Goal: Transaction & Acquisition: Purchase product/service

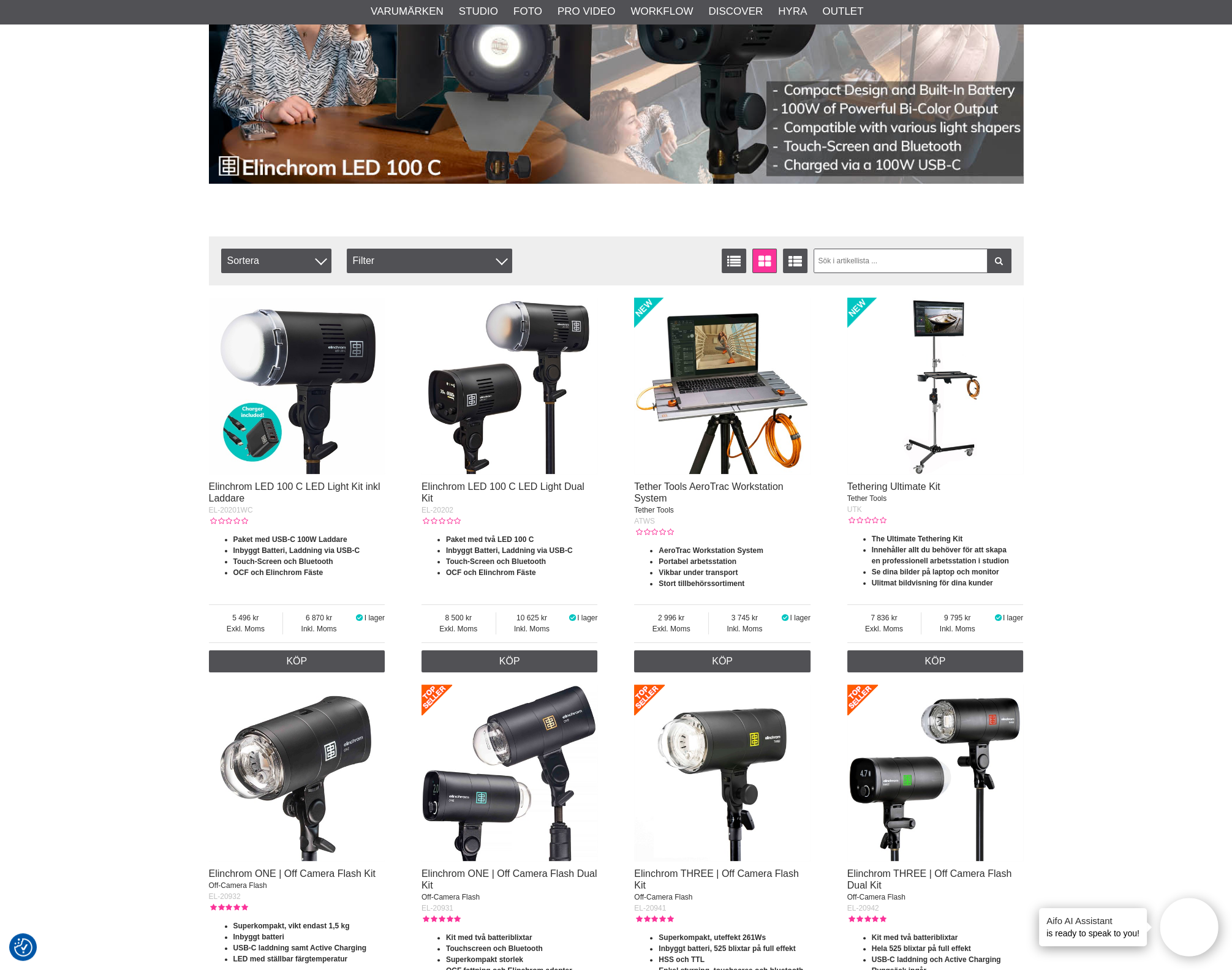
scroll to position [230, 0]
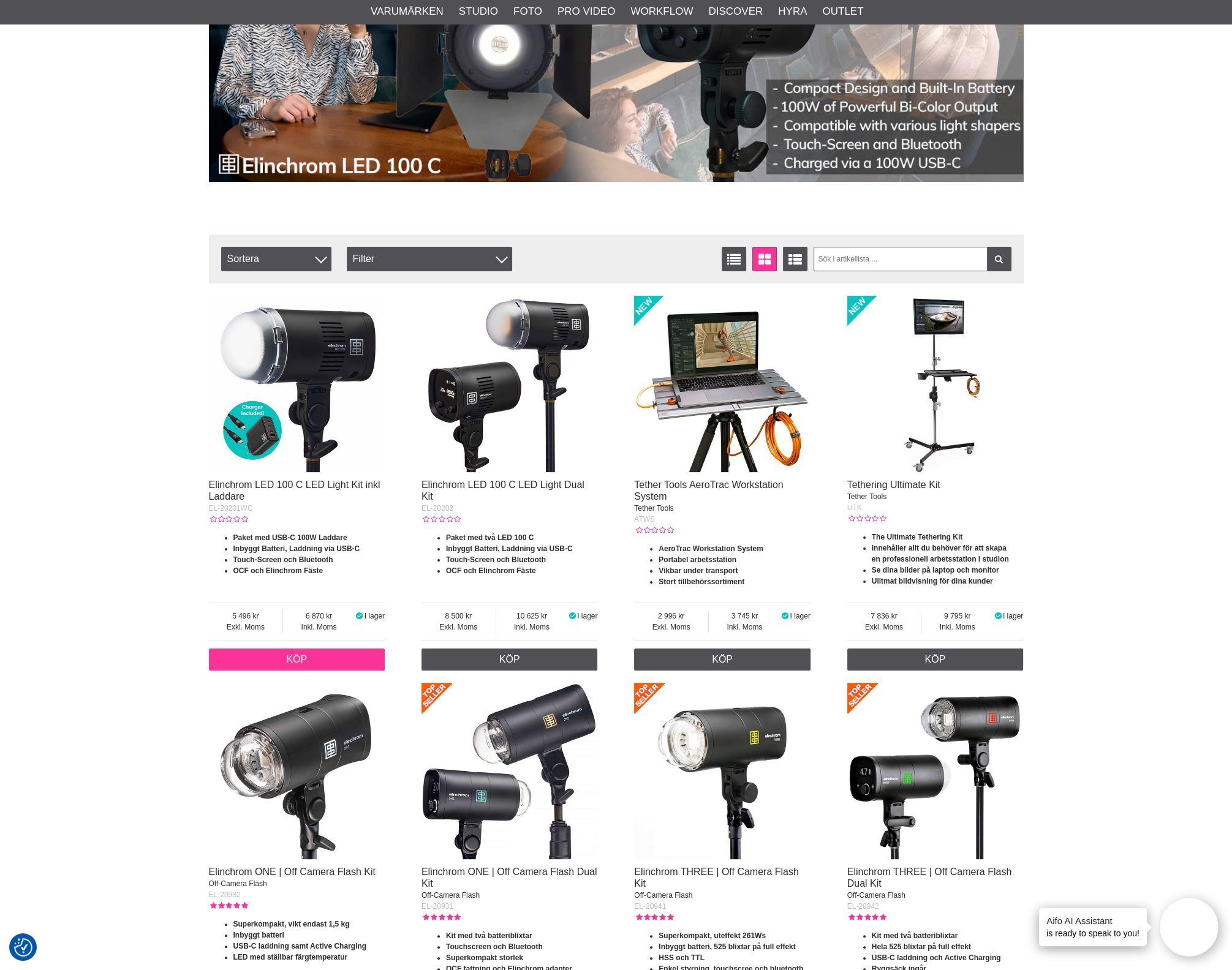
click at [261, 663] on link "Köp" at bounding box center [297, 660] width 176 height 22
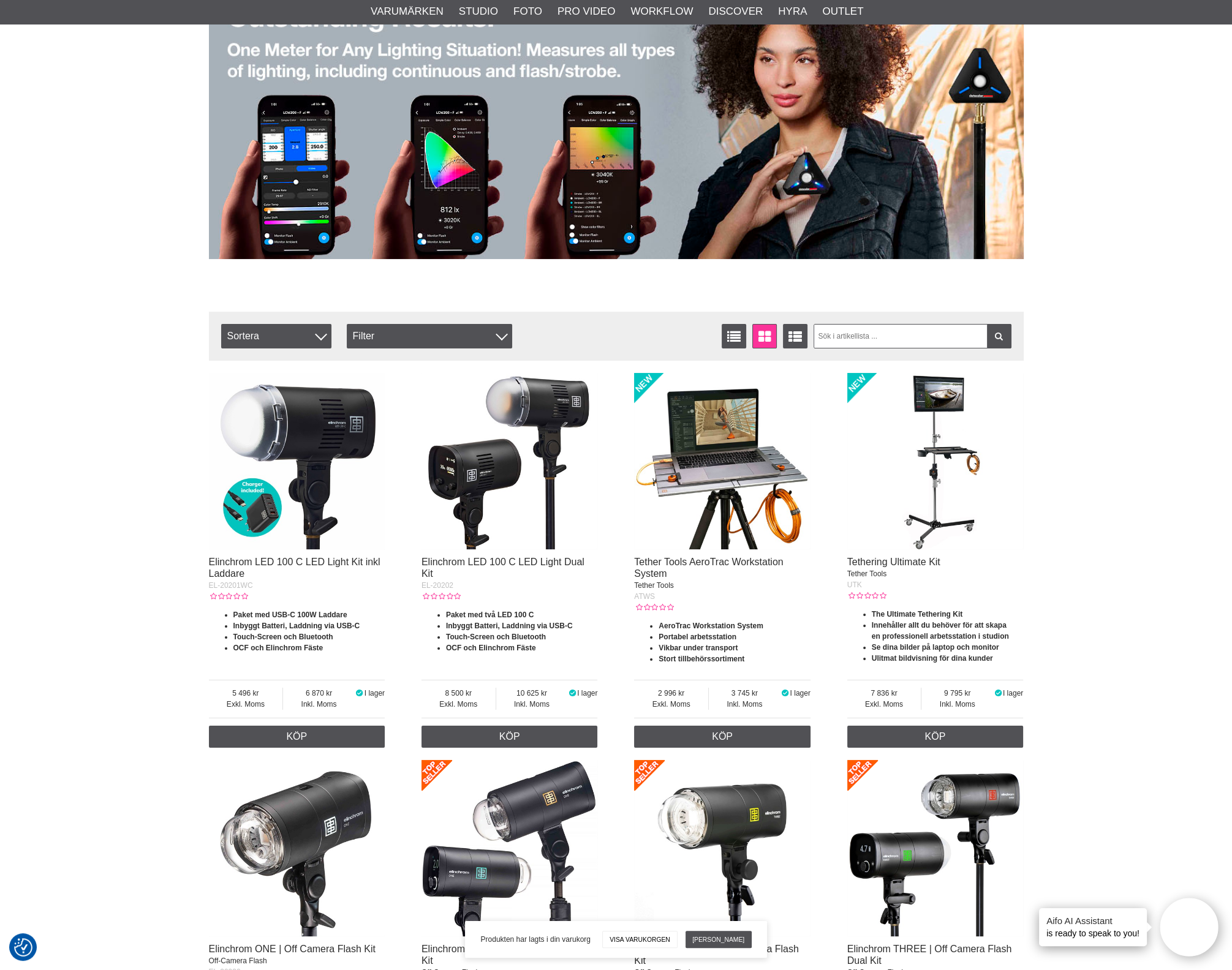
scroll to position [0, 0]
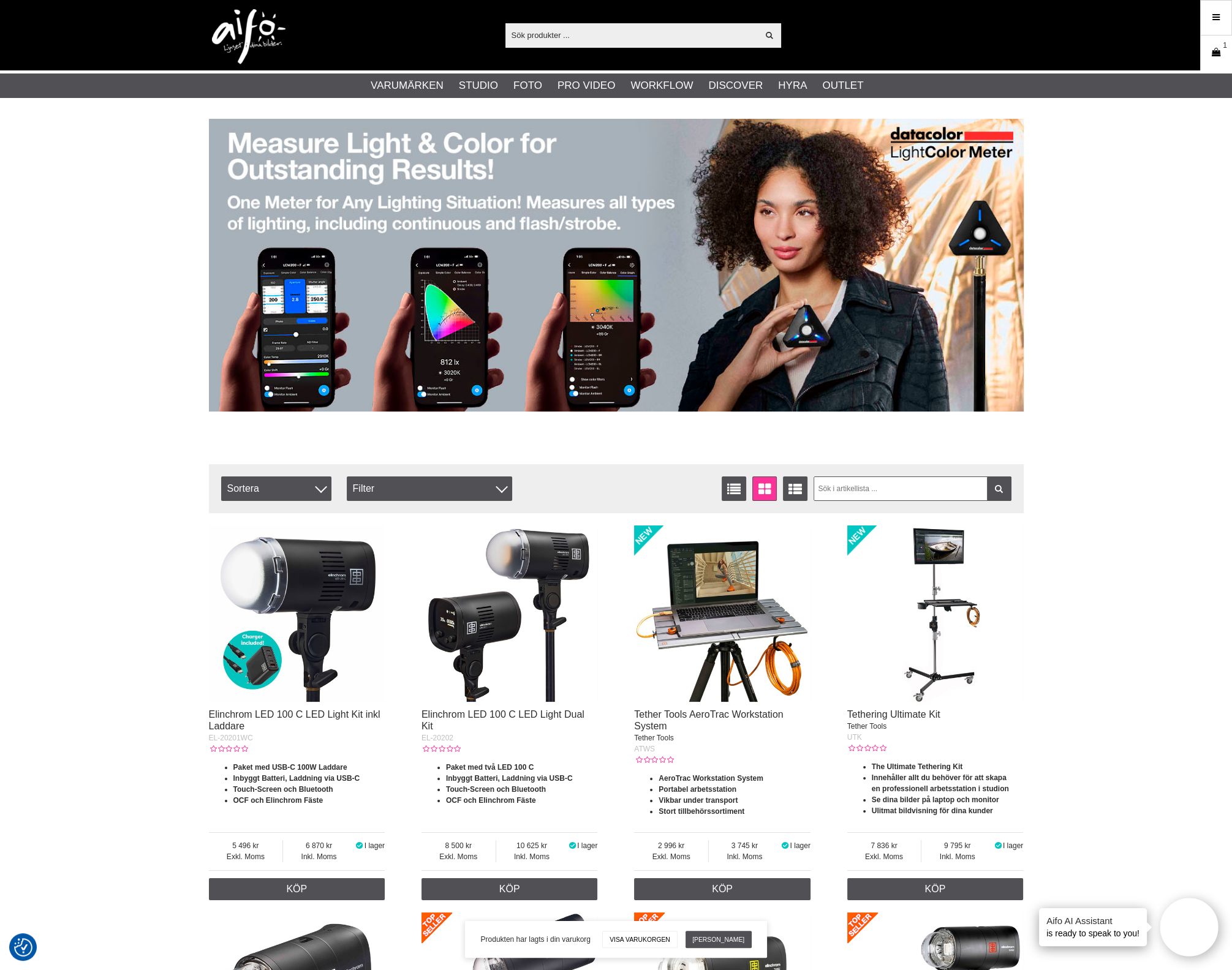
click at [1212, 49] on icon at bounding box center [1216, 53] width 12 height 14
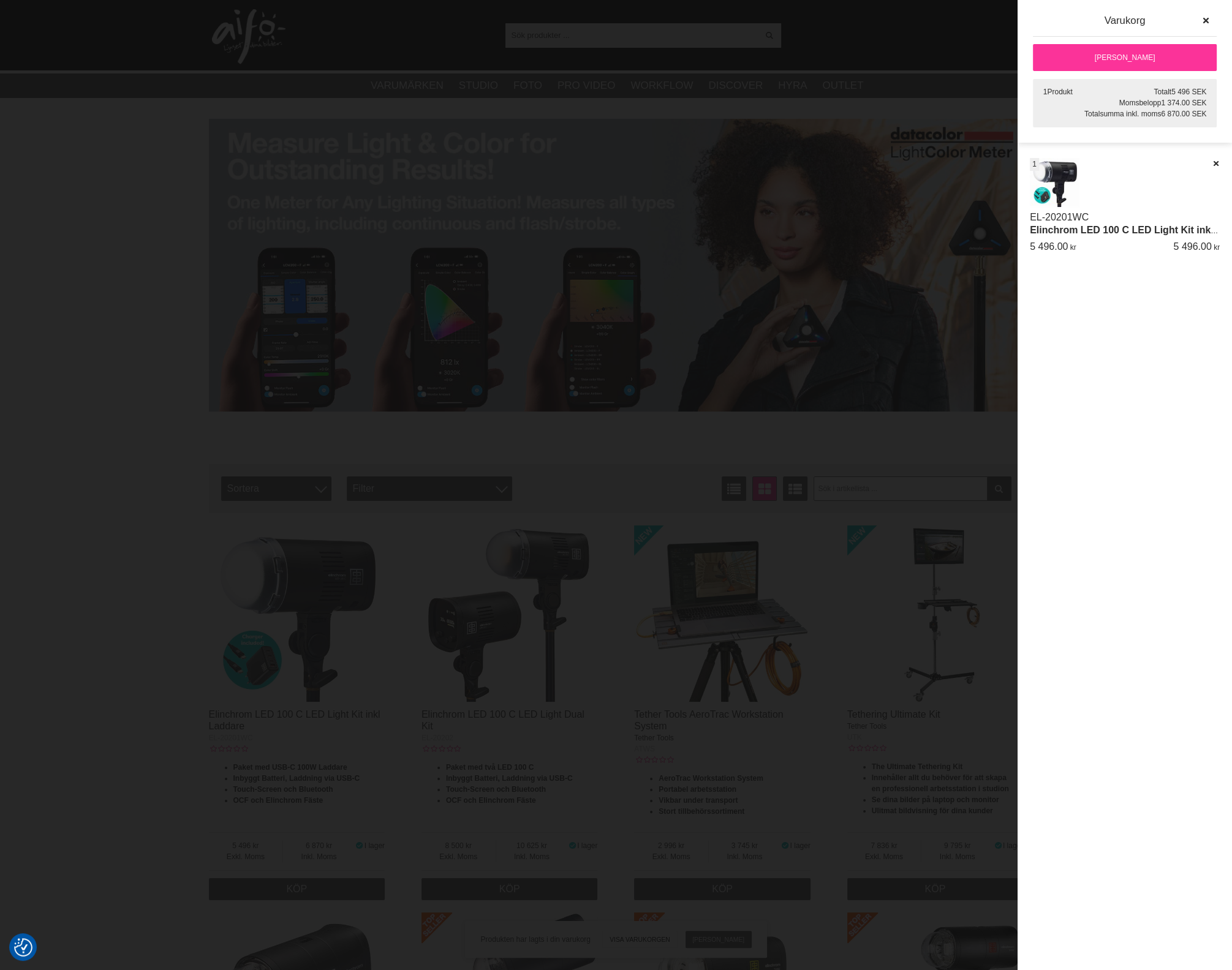
click at [1131, 45] on link "[PERSON_NAME]" at bounding box center [1124, 57] width 183 height 27
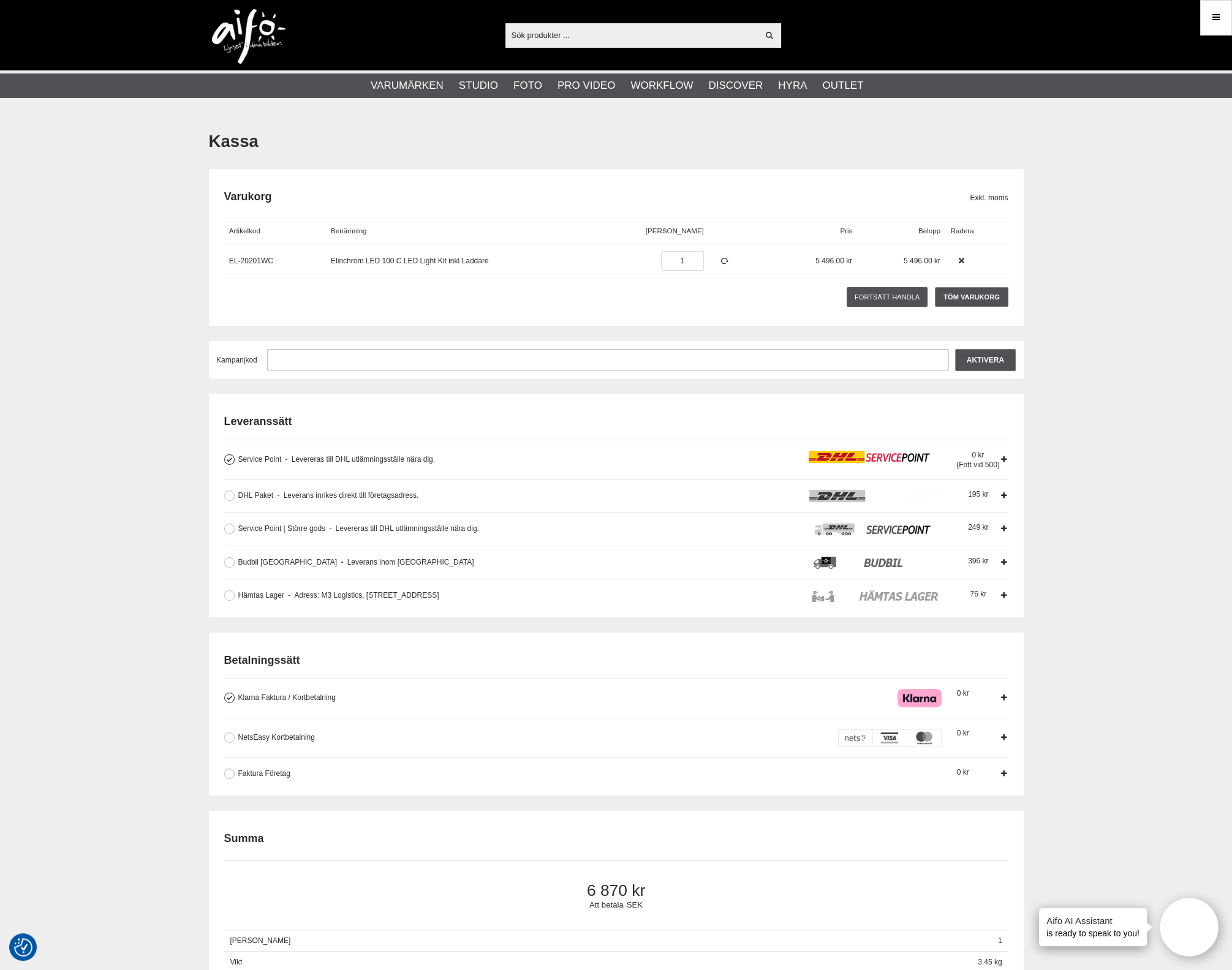
type input "aifo@spv.se"
click at [355, 366] on input "text" at bounding box center [608, 360] width 682 height 22
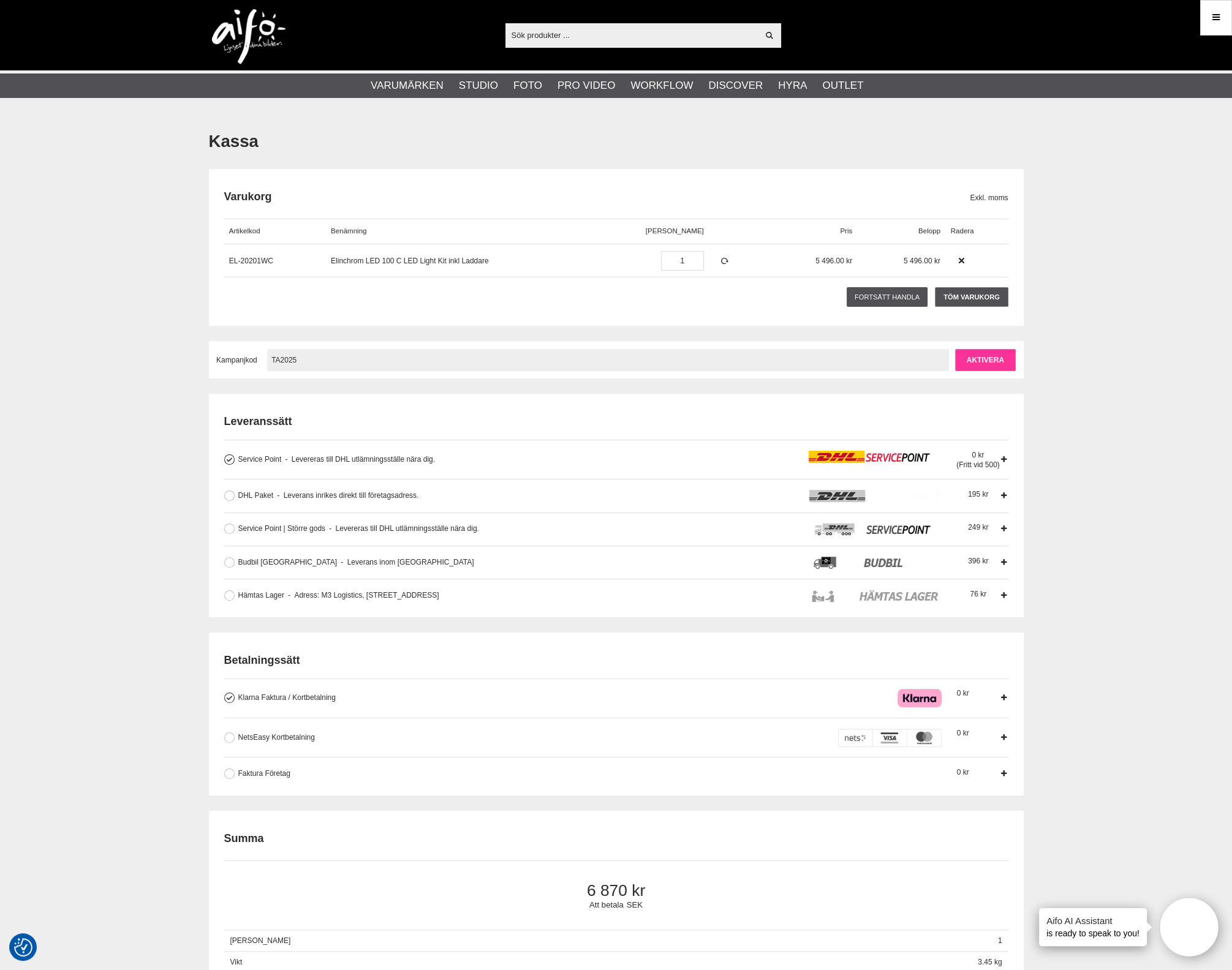
type input "TA2025"
click at [971, 366] on input "Aktivera" at bounding box center [984, 360] width 61 height 22
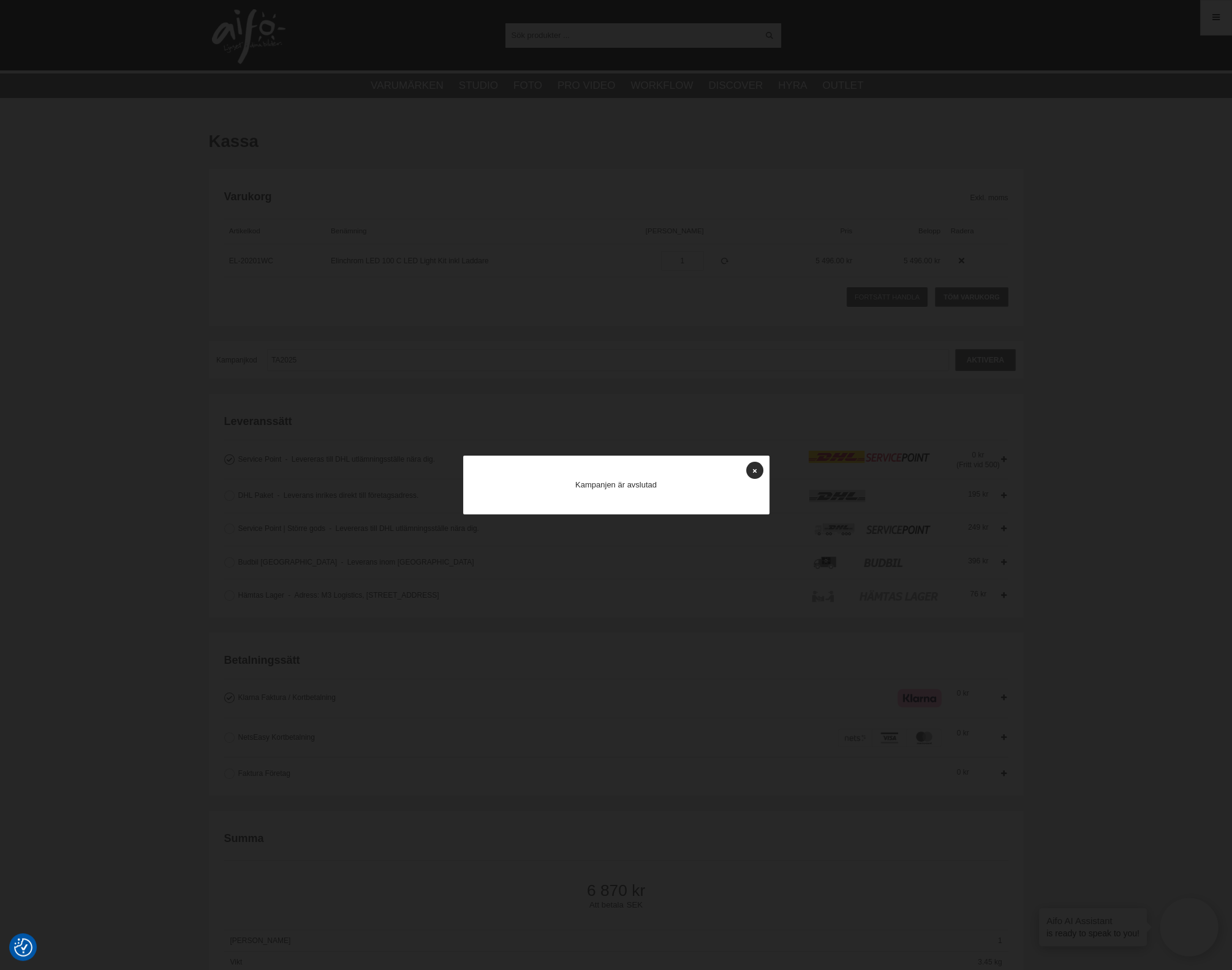
click at [772, 467] on div at bounding box center [616, 485] width 1232 height 970
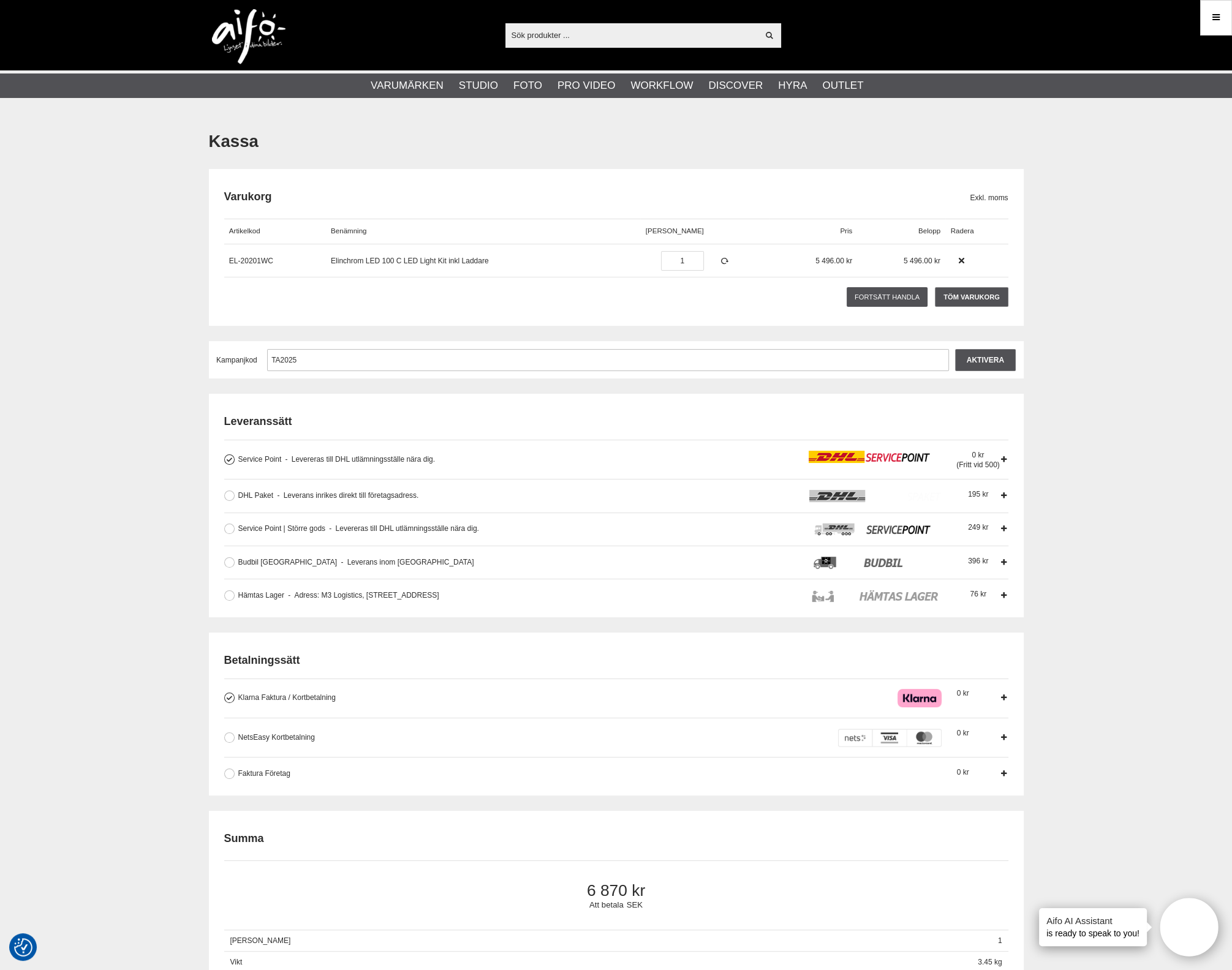
drag, startPoint x: 315, startPoint y: 372, endPoint x: 299, endPoint y: 358, distance: 21.3
click at [303, 362] on div "Kampanjkod Kampanjkod TA2025 Aktivera" at bounding box center [616, 360] width 815 height 38
drag, startPoint x: 297, startPoint y: 352, endPoint x: 254, endPoint y: 356, distance: 43.2
click at [254, 353] on div "Kampanjkod TA2025 Aktivera" at bounding box center [615, 360] width 799 height 22
type input "TA2025"
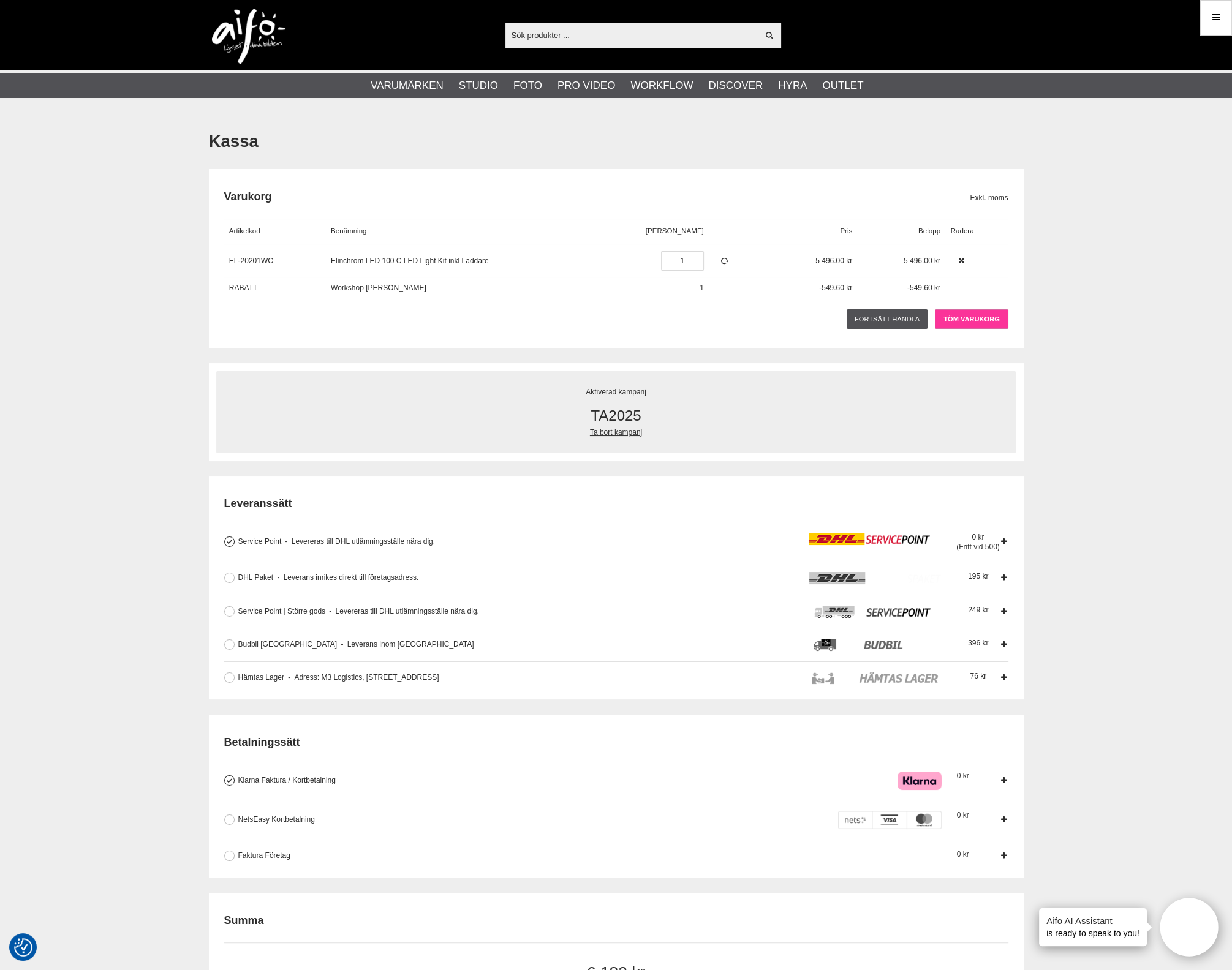
click at [990, 313] on link "Töm varukorg" at bounding box center [971, 319] width 73 height 20
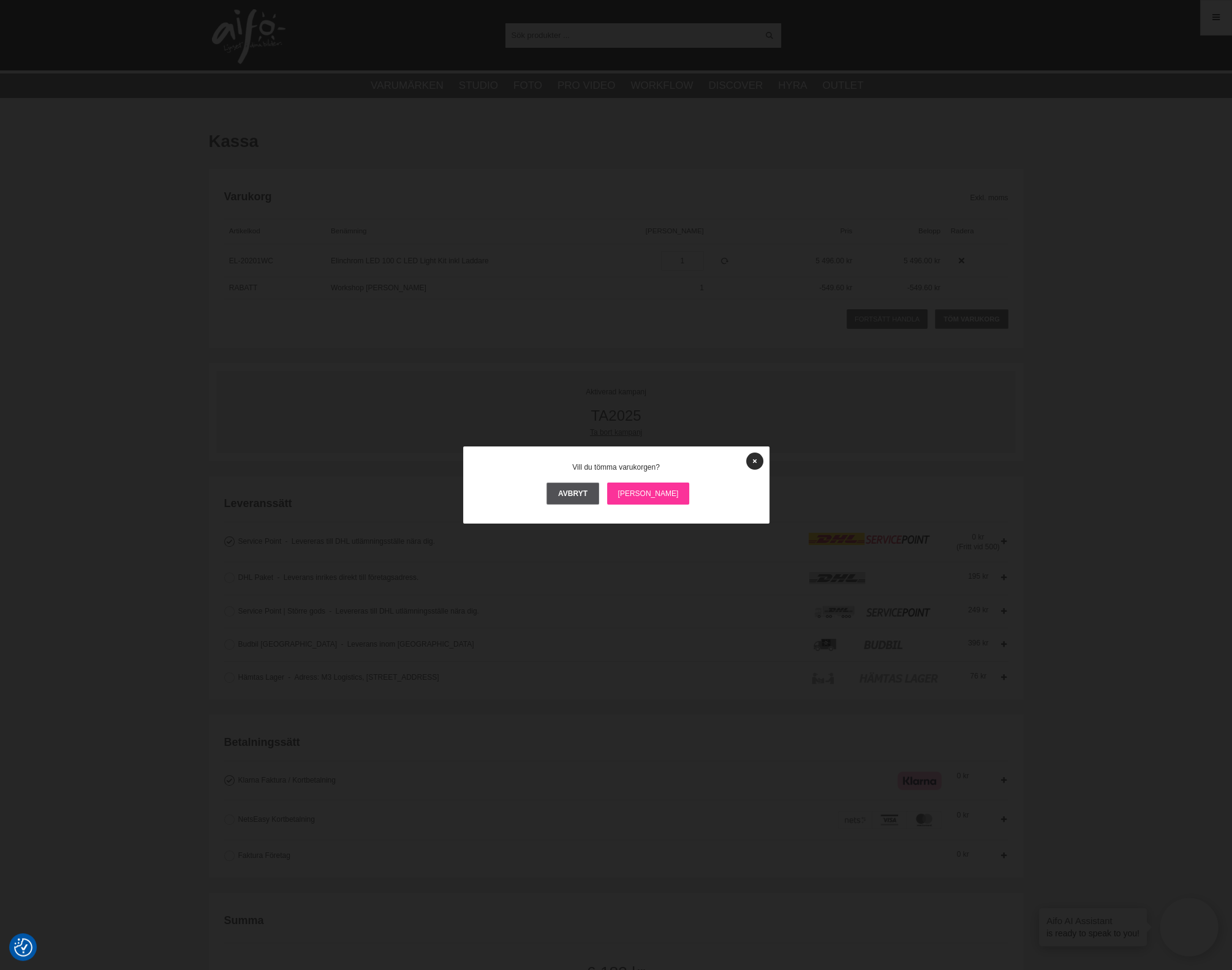
click at [645, 495] on link "[PERSON_NAME]" at bounding box center [648, 494] width 83 height 22
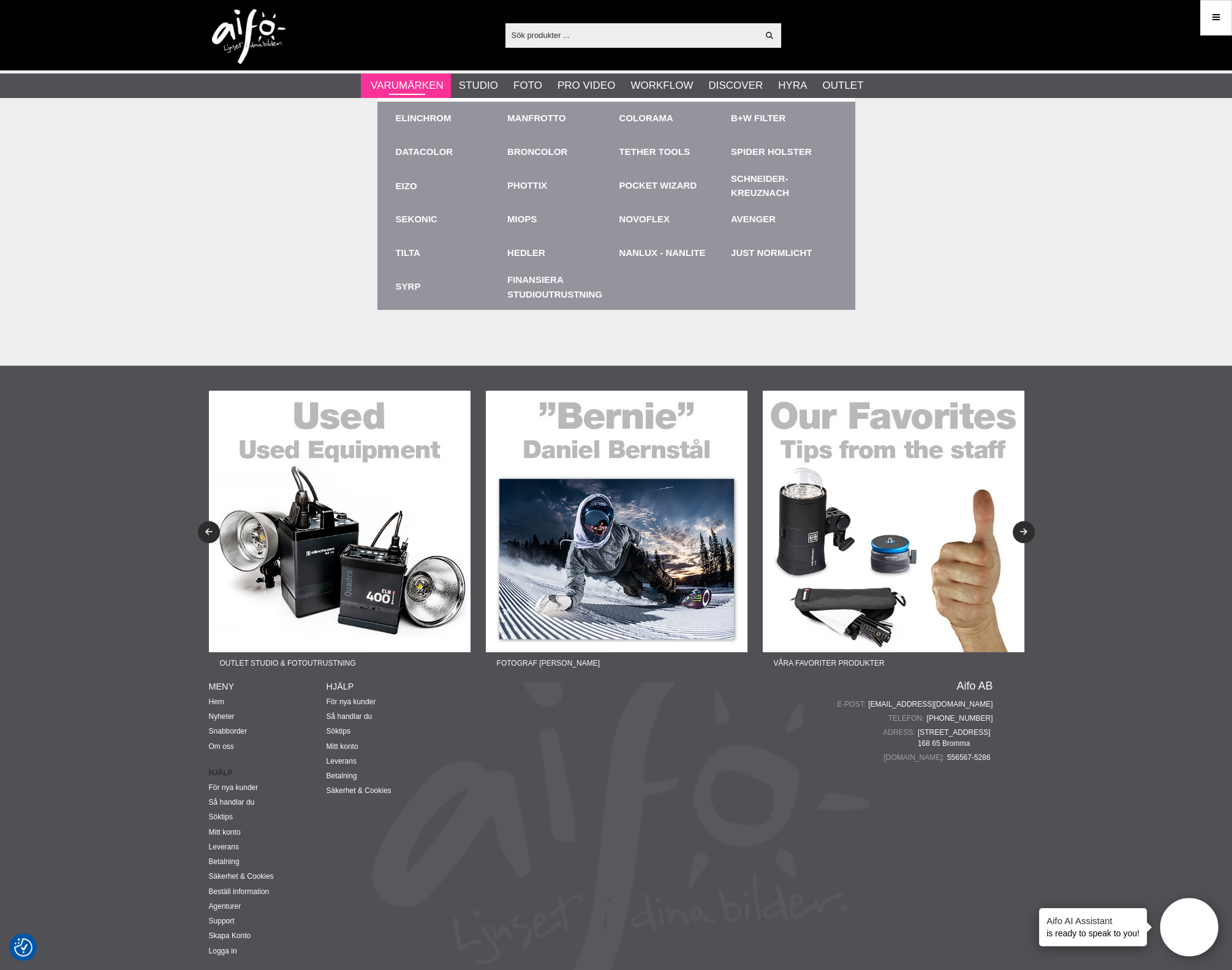
click at [422, 90] on link "Varumärken" at bounding box center [406, 86] width 73 height 16
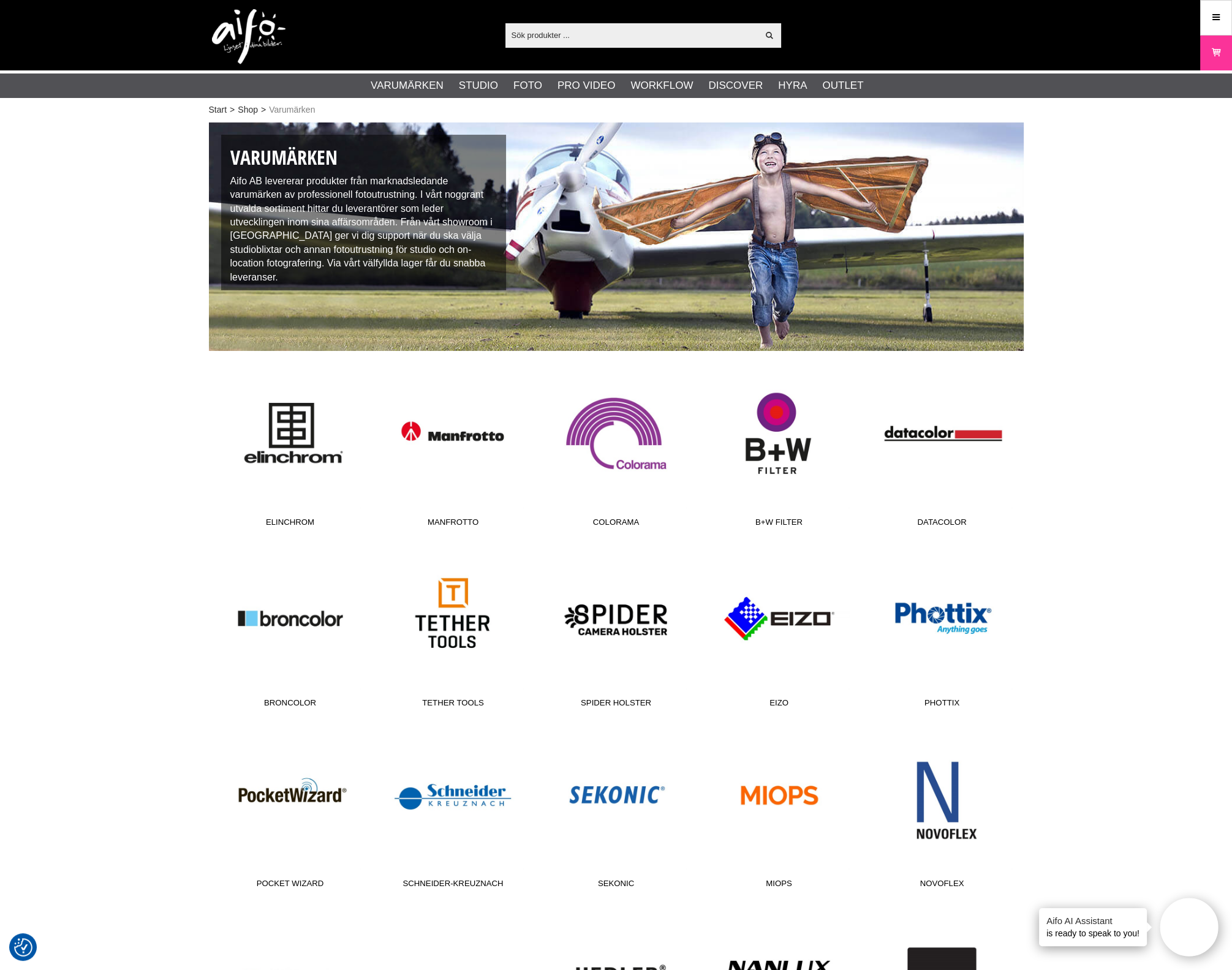
click at [278, 61] on img at bounding box center [248, 37] width 74 height 55
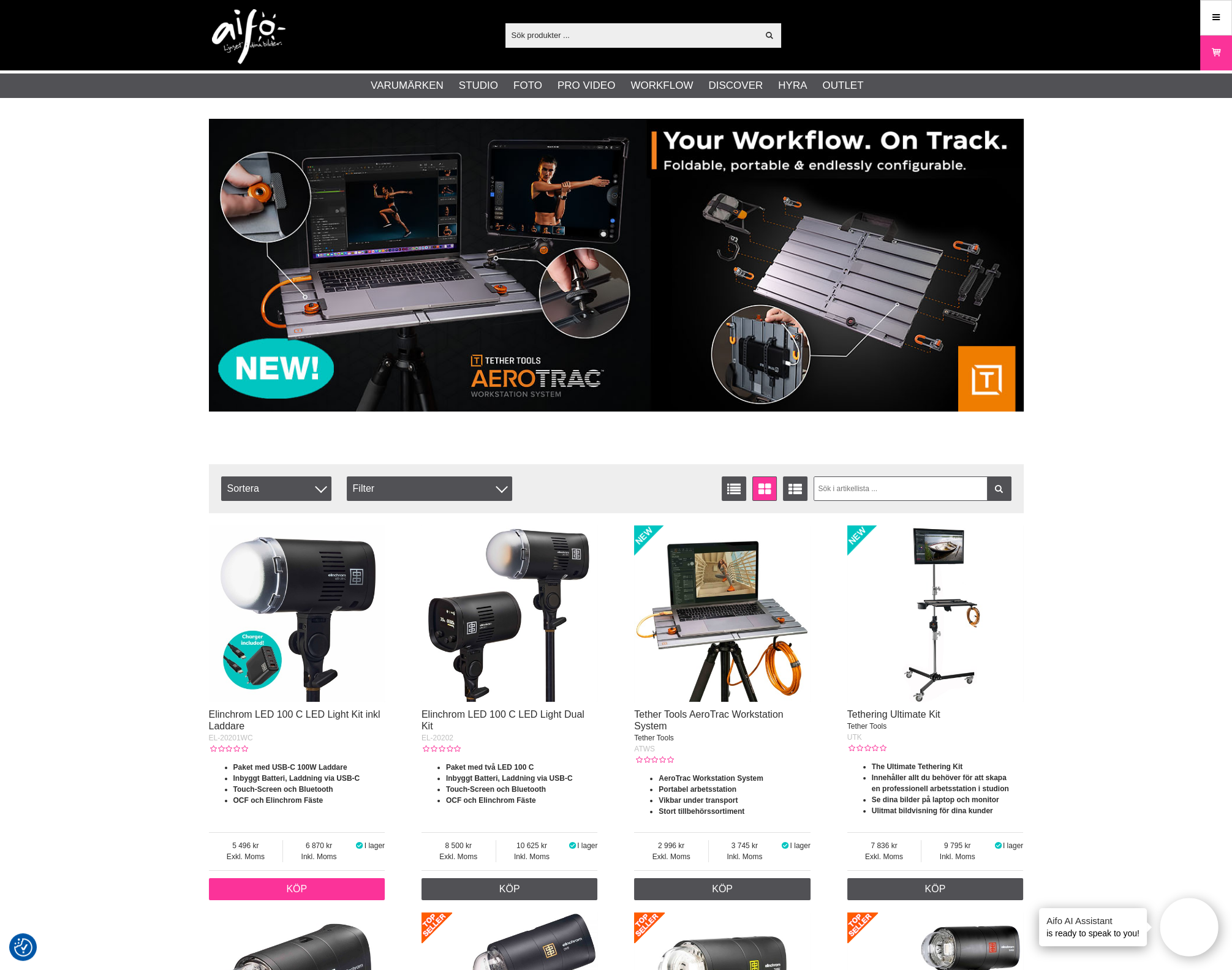
click at [321, 889] on link "Köp" at bounding box center [297, 889] width 176 height 22
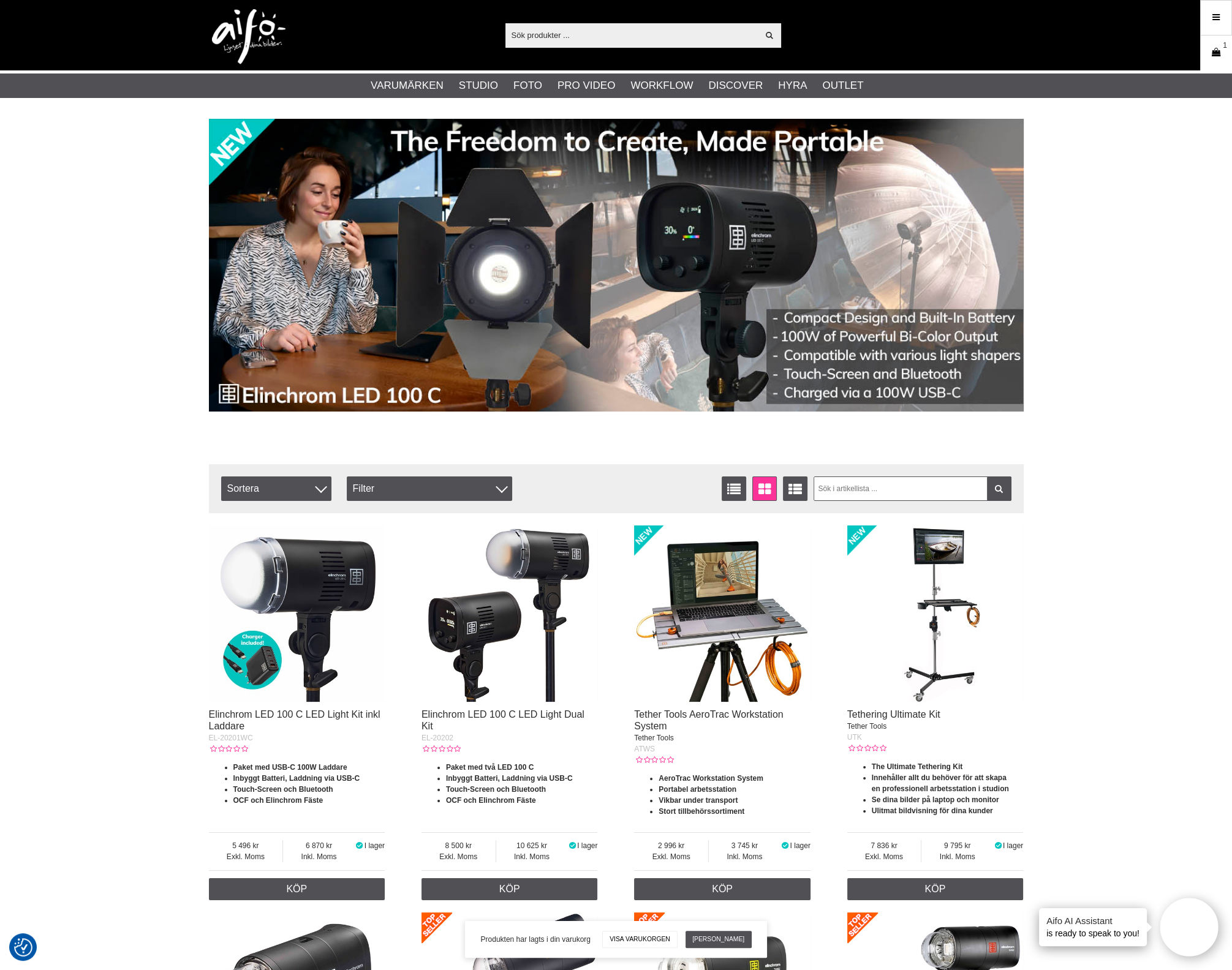
click at [1218, 40] on link "Varukorg 1" at bounding box center [1216, 53] width 31 height 29
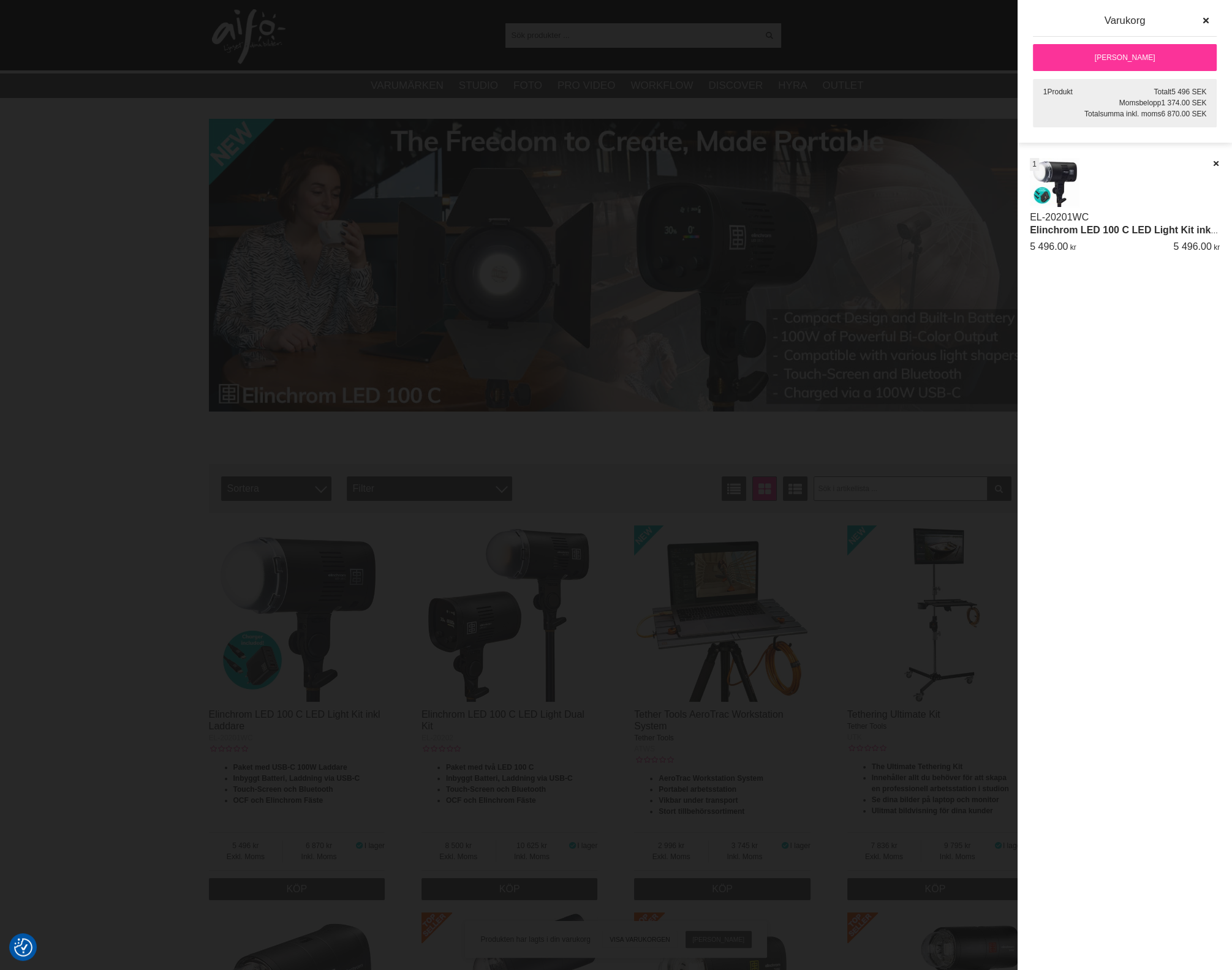
click at [1130, 54] on link "[PERSON_NAME]" at bounding box center [1124, 57] width 183 height 27
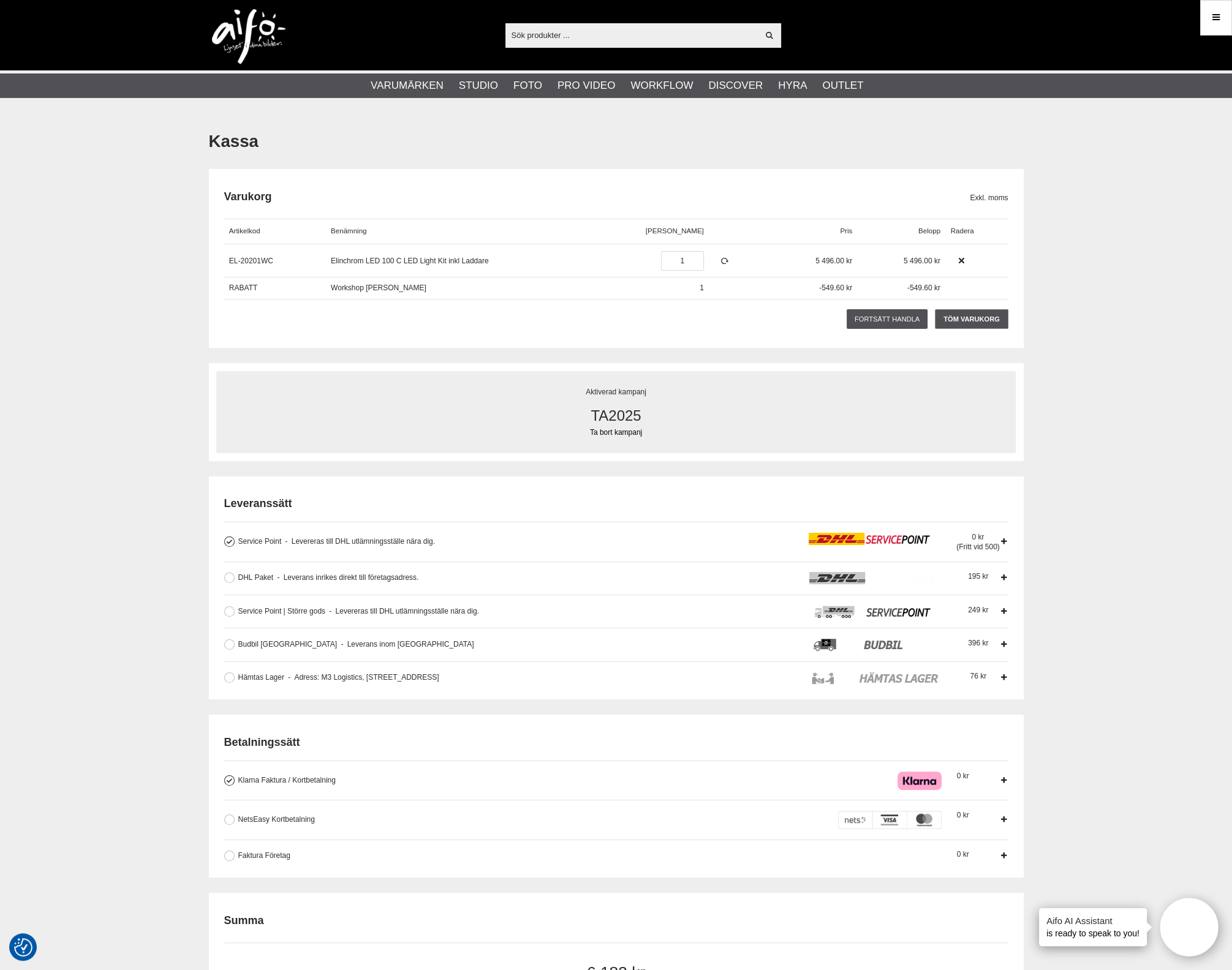
click at [613, 430] on link "Ta bort kampanj" at bounding box center [615, 432] width 769 height 11
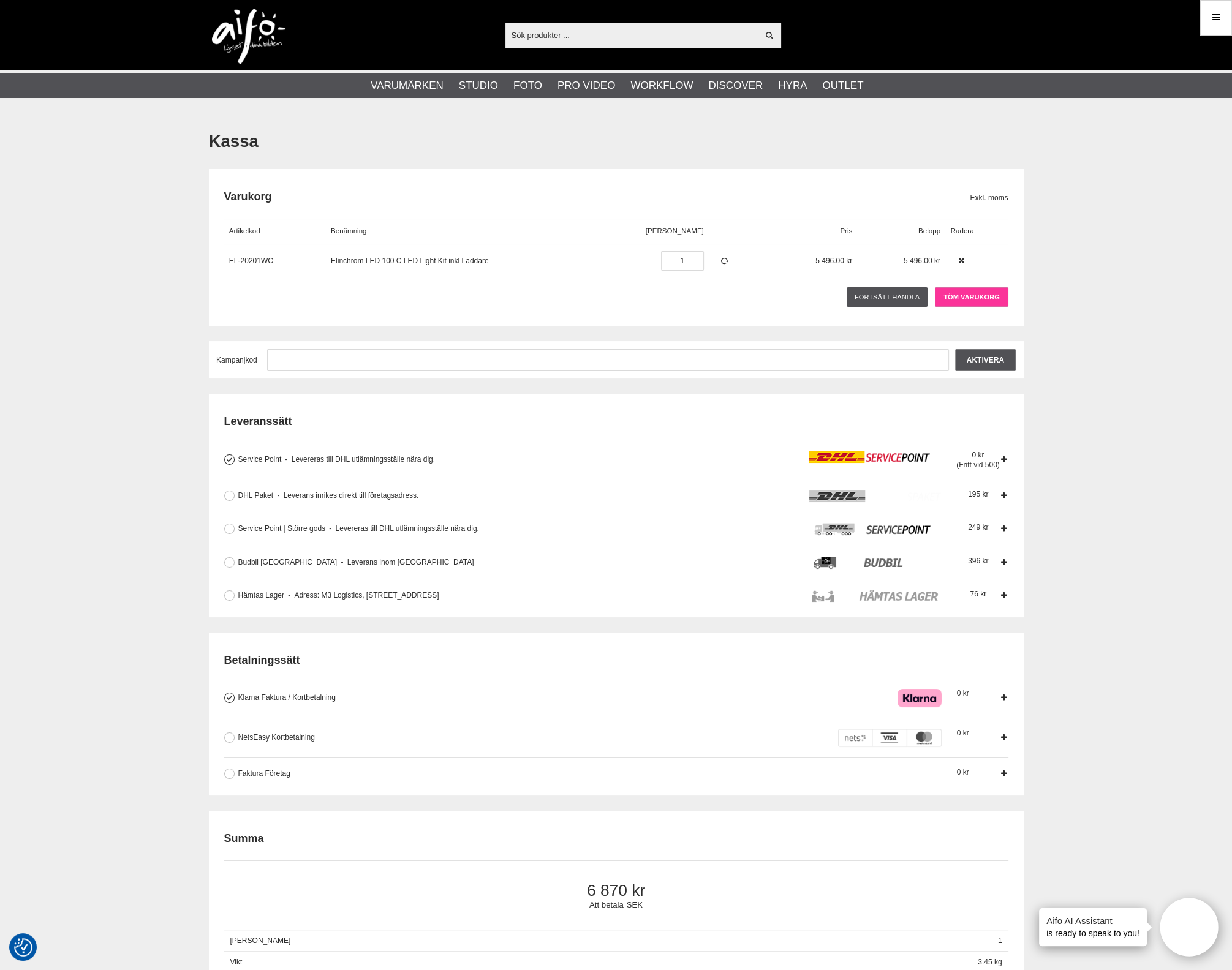
click at [977, 289] on link "Töm varukorg" at bounding box center [971, 296] width 73 height 20
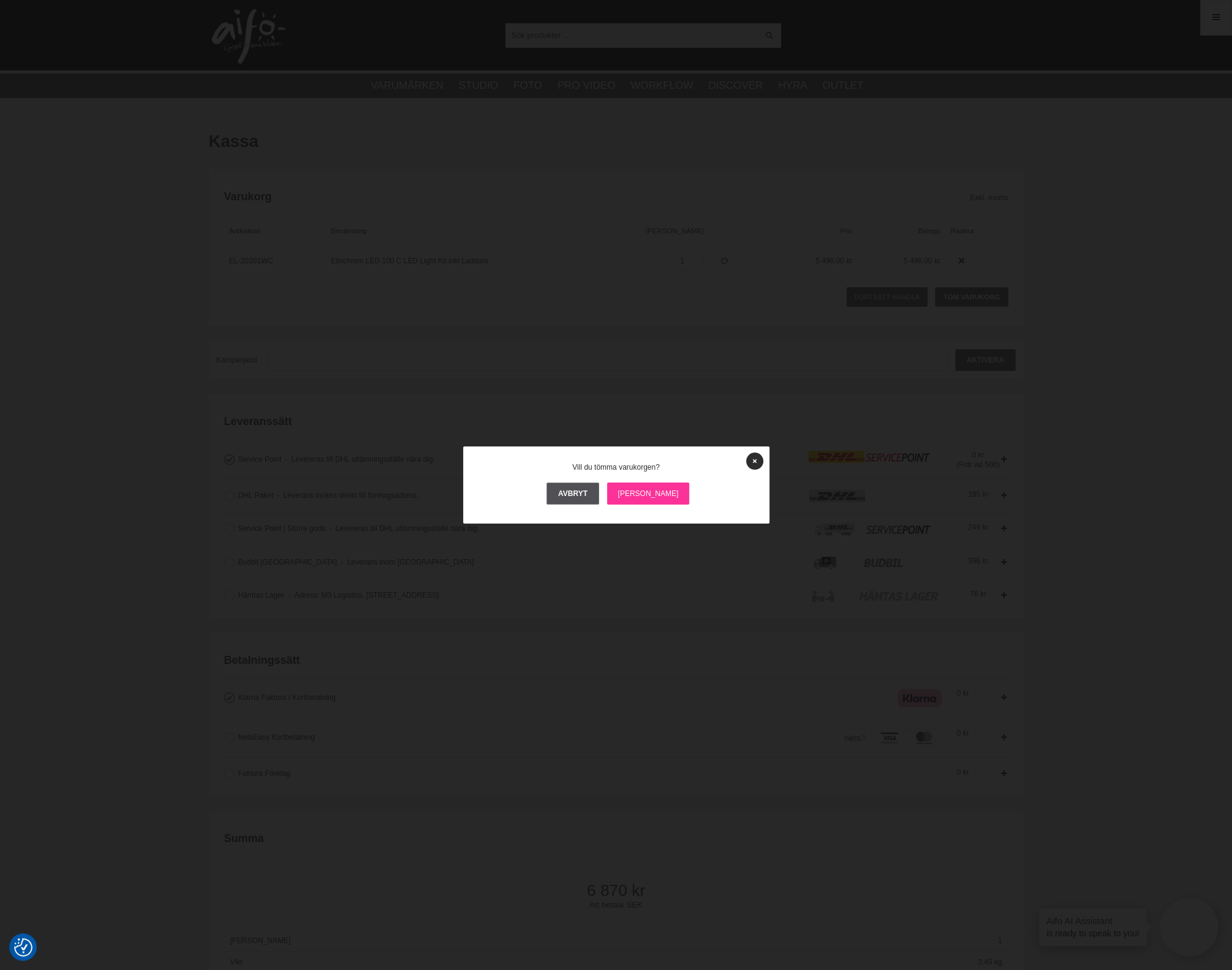
click at [637, 497] on link "[PERSON_NAME]" at bounding box center [648, 494] width 83 height 22
